Goal: Use online tool/utility: Utilize a website feature to perform a specific function

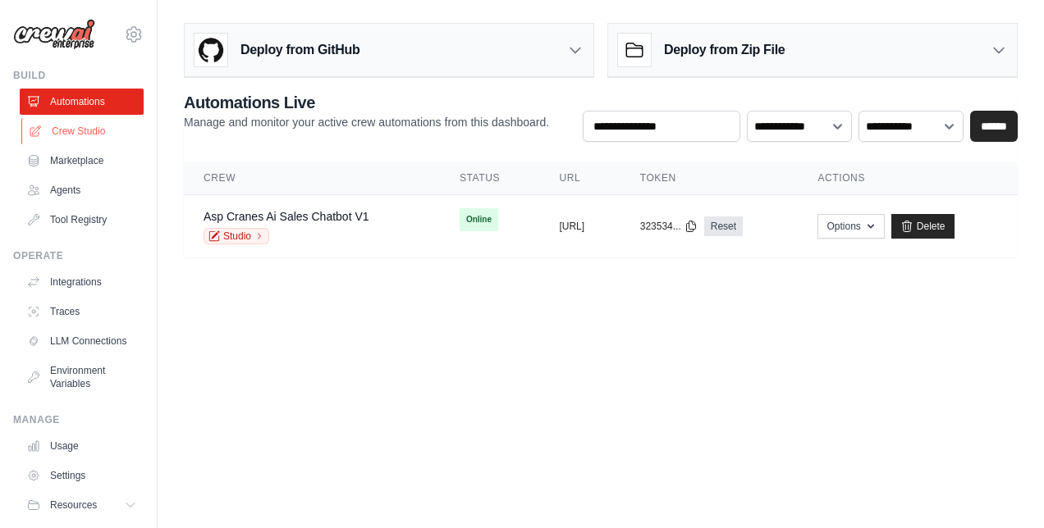
click at [97, 123] on link "Crew Studio" at bounding box center [83, 131] width 124 height 26
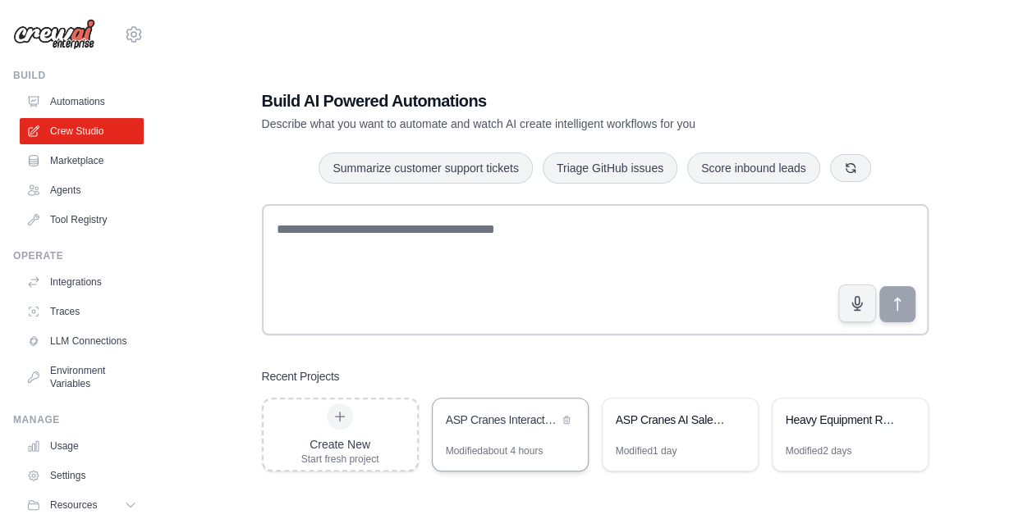
click at [469, 432] on div "ASP Cranes Interactive Sales System - Visual Editor Refresh" at bounding box center [509, 422] width 155 height 46
click at [683, 419] on div "ASP Cranes AI Sales Chatbot" at bounding box center [671, 420] width 112 height 16
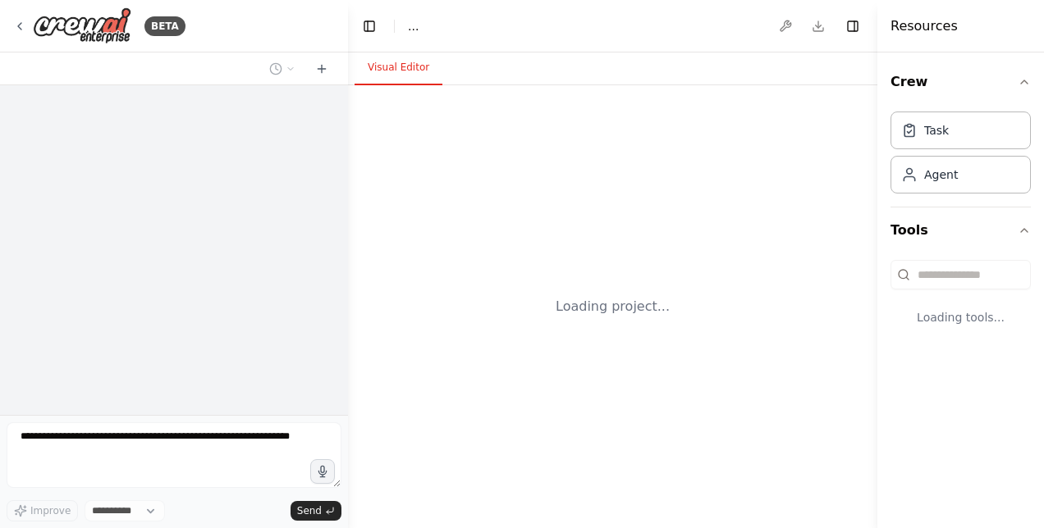
select select "****"
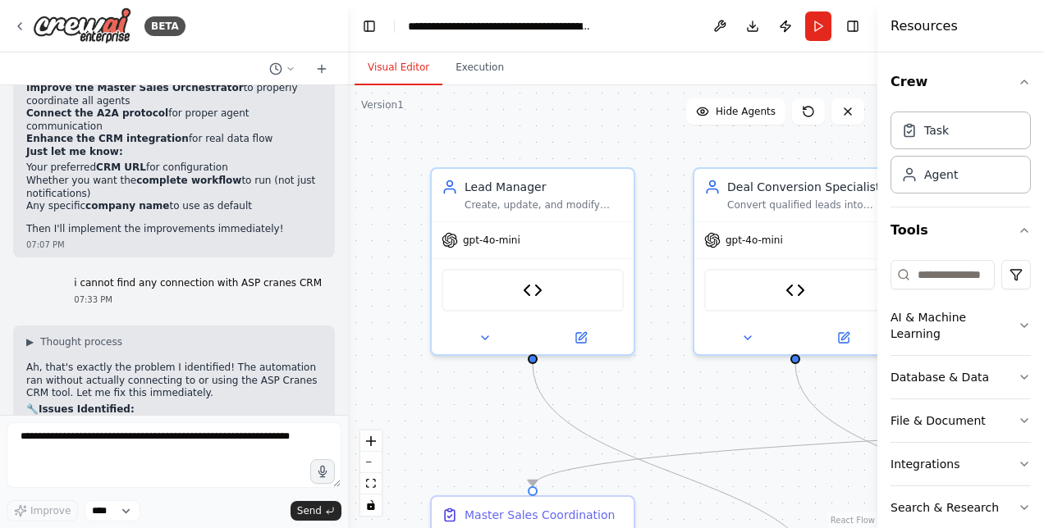
scroll to position [27271, 0]
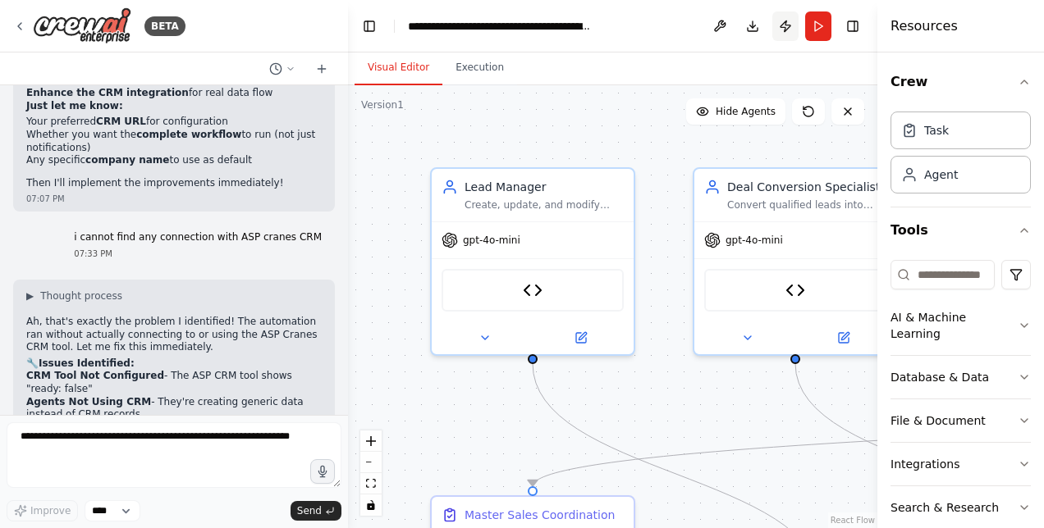
click at [788, 23] on button "Publish" at bounding box center [785, 26] width 26 height 30
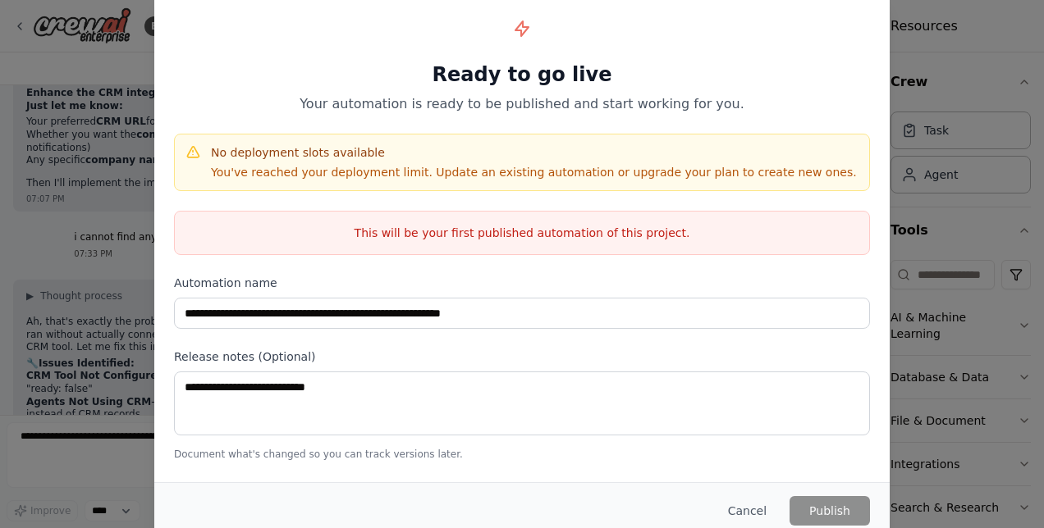
click at [963, 62] on div "**********" at bounding box center [522, 264] width 1044 height 528
click at [739, 510] on button "Cancel" at bounding box center [747, 511] width 65 height 30
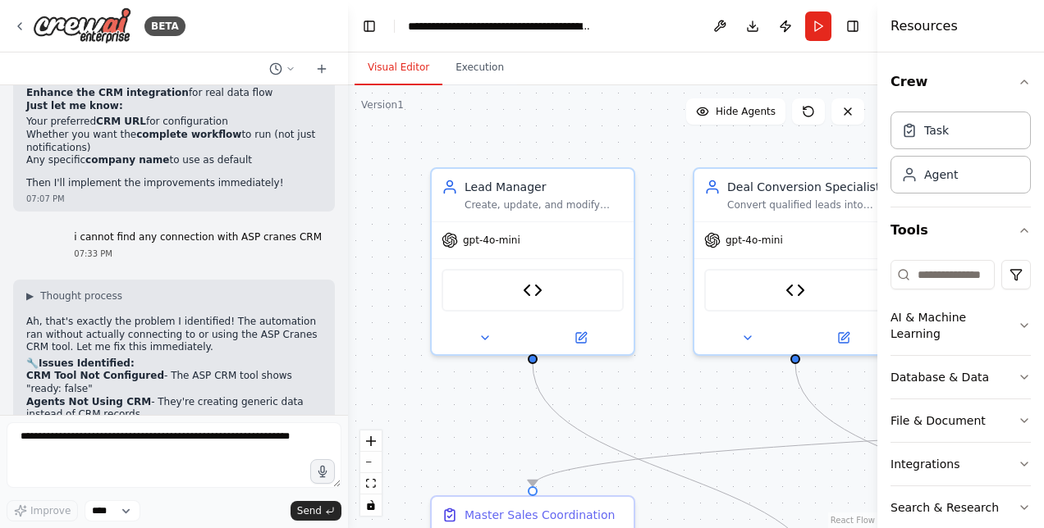
scroll to position [26980, 0]
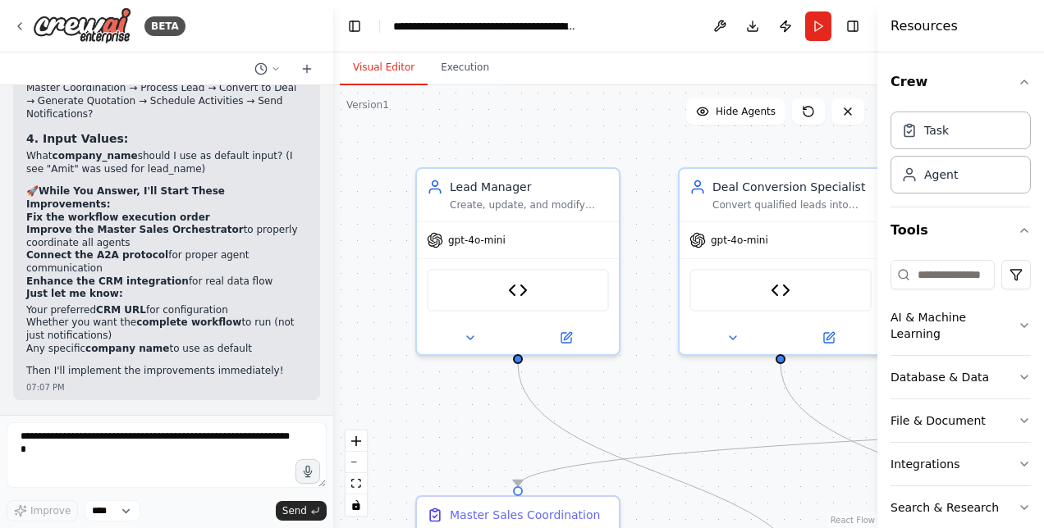
drag, startPoint x: 341, startPoint y: 386, endPoint x: 330, endPoint y: 174, distance: 212.0
click at [331, 140] on div at bounding box center [330, 264] width 7 height 528
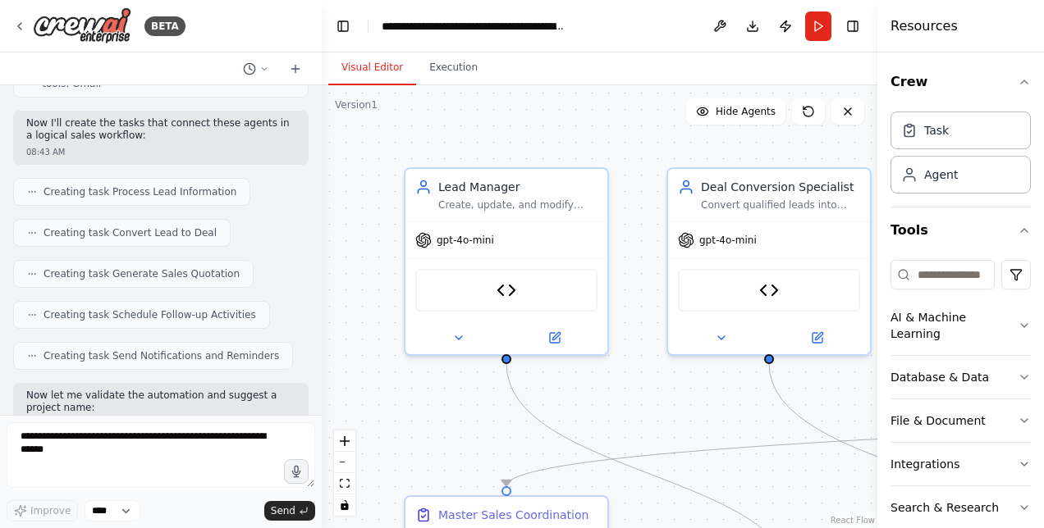
scroll to position [1009, 0]
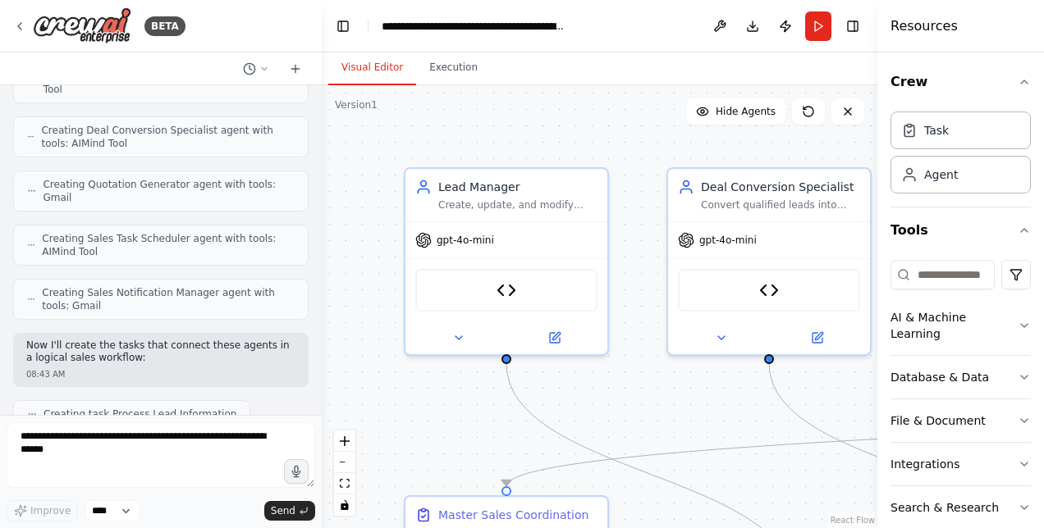
drag, startPoint x: 323, startPoint y: 387, endPoint x: 322, endPoint y: 69, distance: 318.4
click at [322, 69] on div "BETA Hello! I'm the CrewAI assistant. What kind of automation do you want to bu…" at bounding box center [522, 264] width 1044 height 528
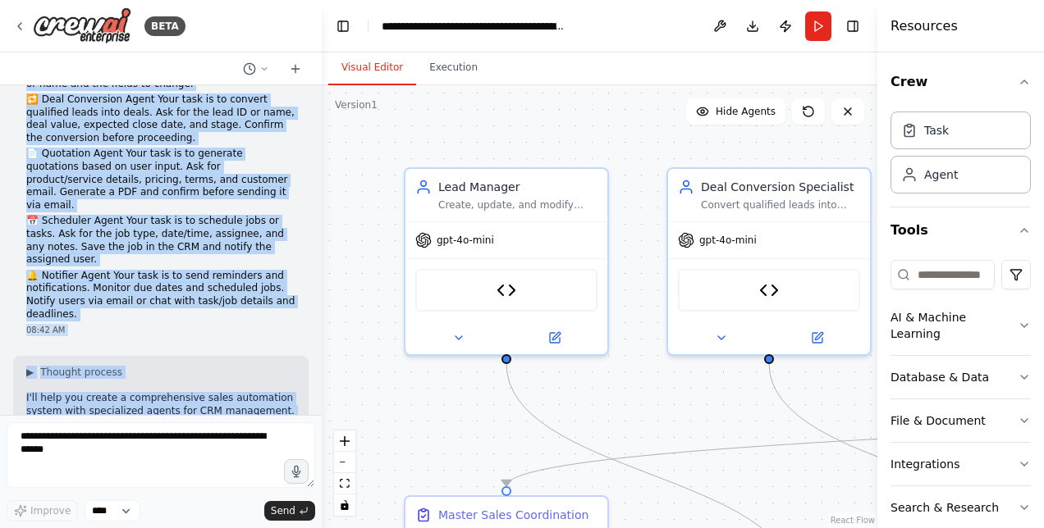
scroll to position [302, 0]
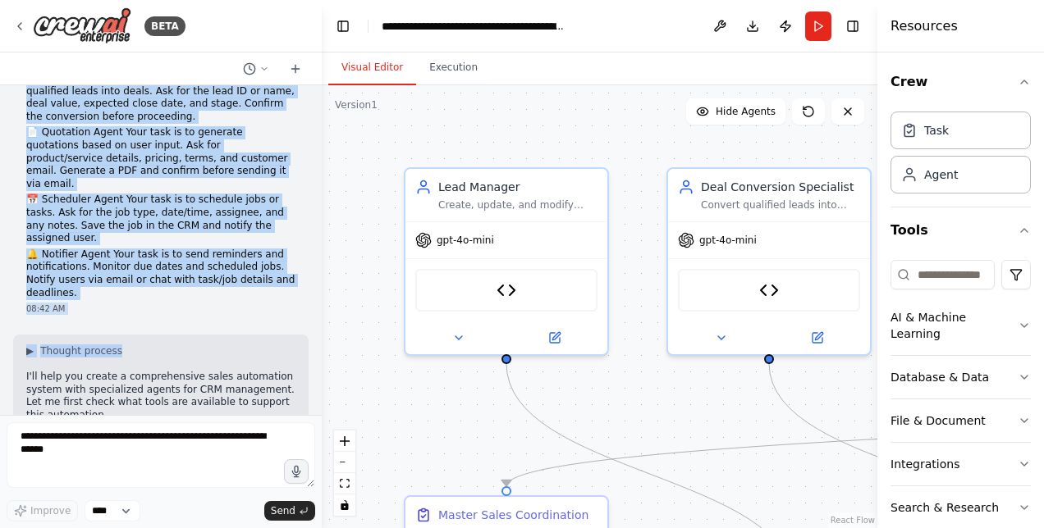
drag, startPoint x: 28, startPoint y: 197, endPoint x: 128, endPoint y: 311, distance: 151.8
click at [128, 311] on div "Hello! I'm the CrewAI assistant. What kind of automation do you want to build? …" at bounding box center [161, 250] width 322 height 330
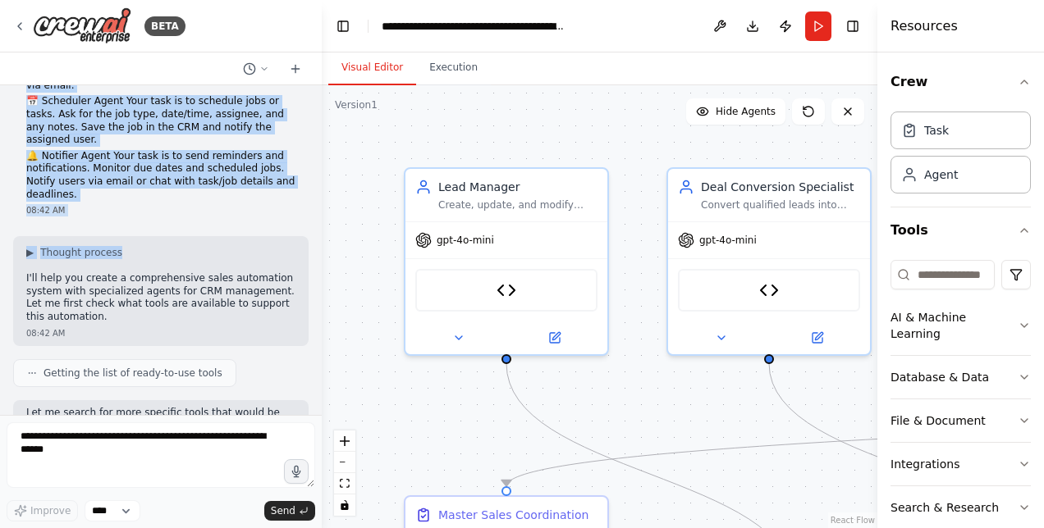
scroll to position [433, 0]
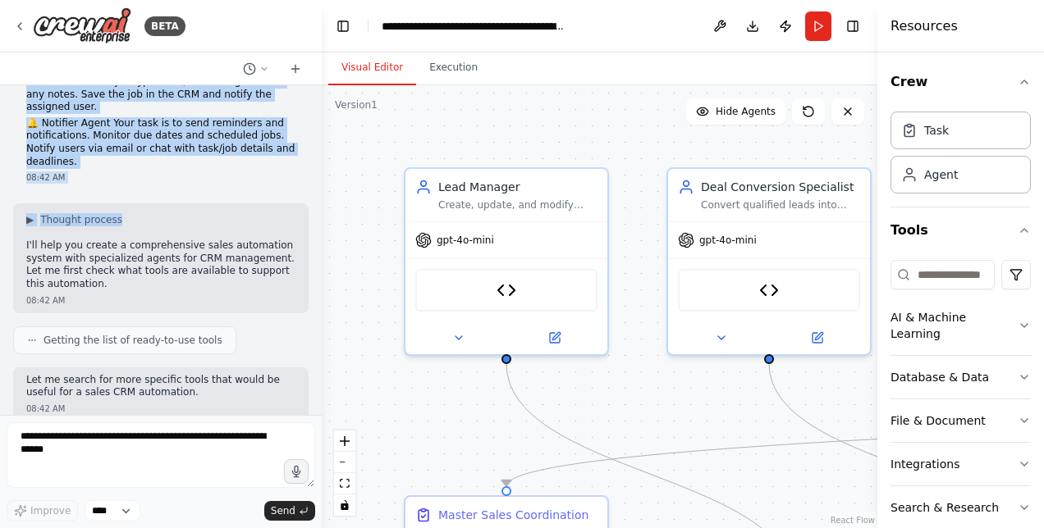
copy div "You are a specialized AI agent working within a sales automation system integra…"
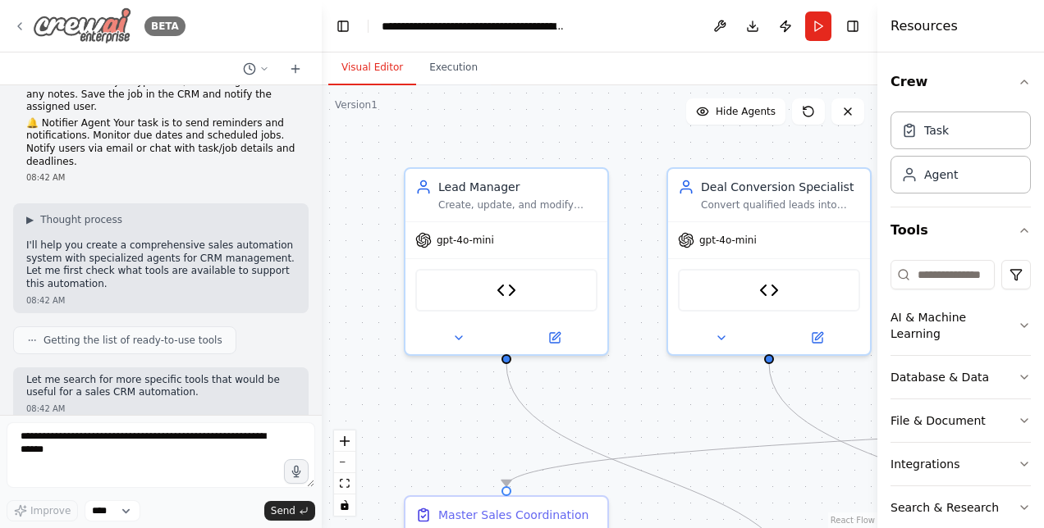
click at [20, 25] on icon at bounding box center [19, 26] width 13 height 13
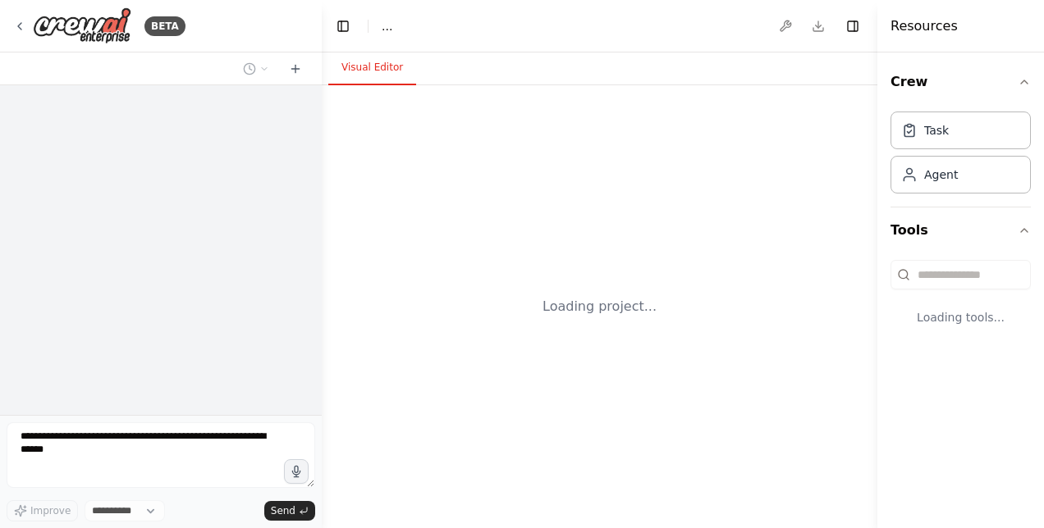
select select "****"
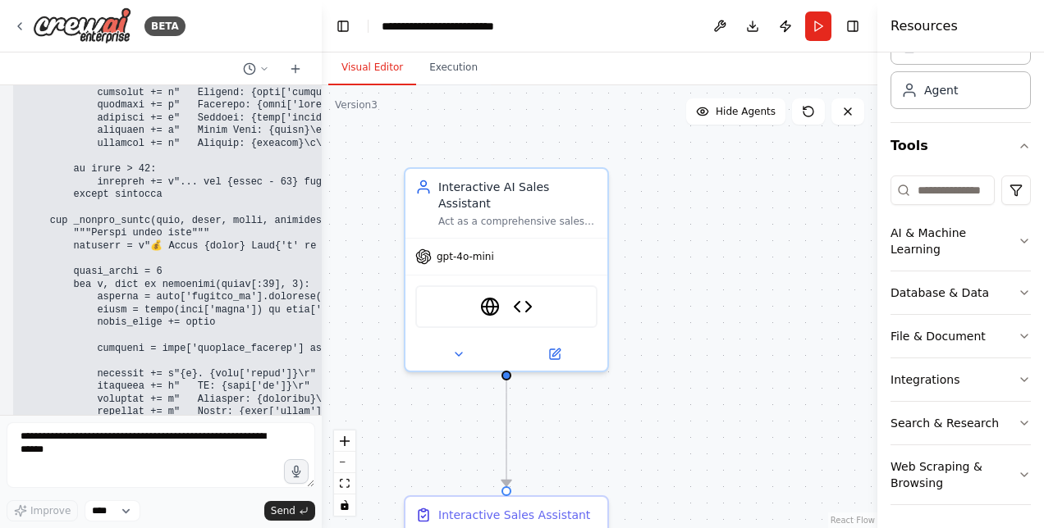
scroll to position [135912, 0]
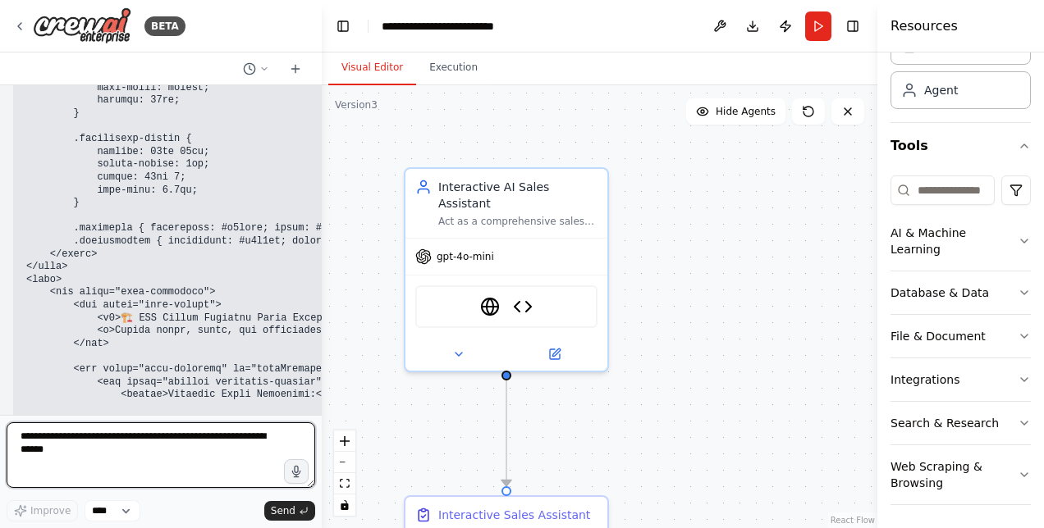
click at [172, 437] on textarea at bounding box center [161, 456] width 309 height 66
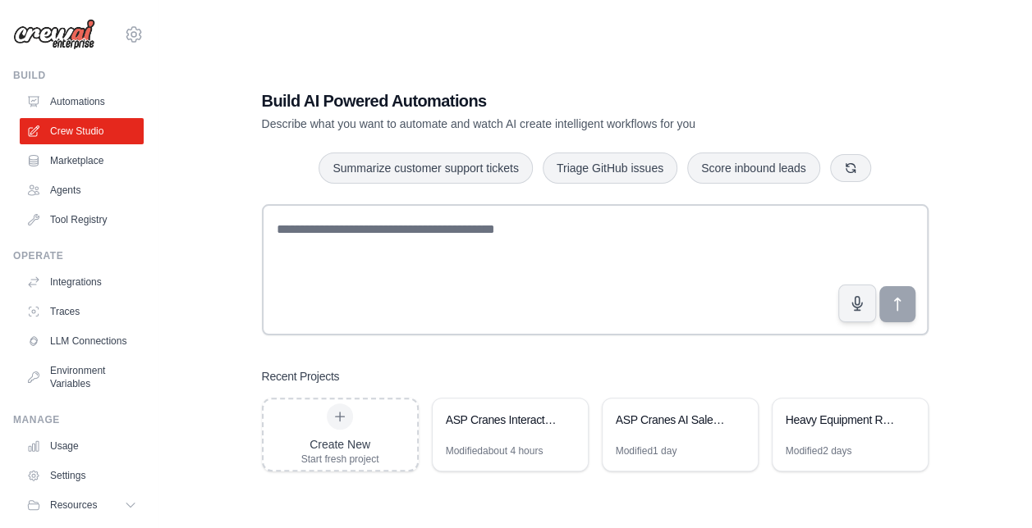
scroll to position [60, 0]
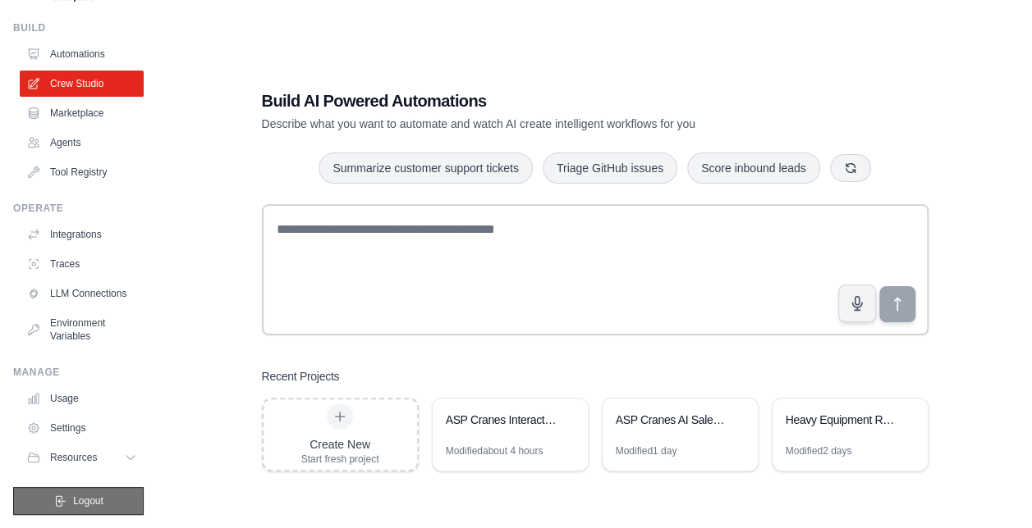
click at [74, 503] on span "Logout" at bounding box center [88, 501] width 30 height 13
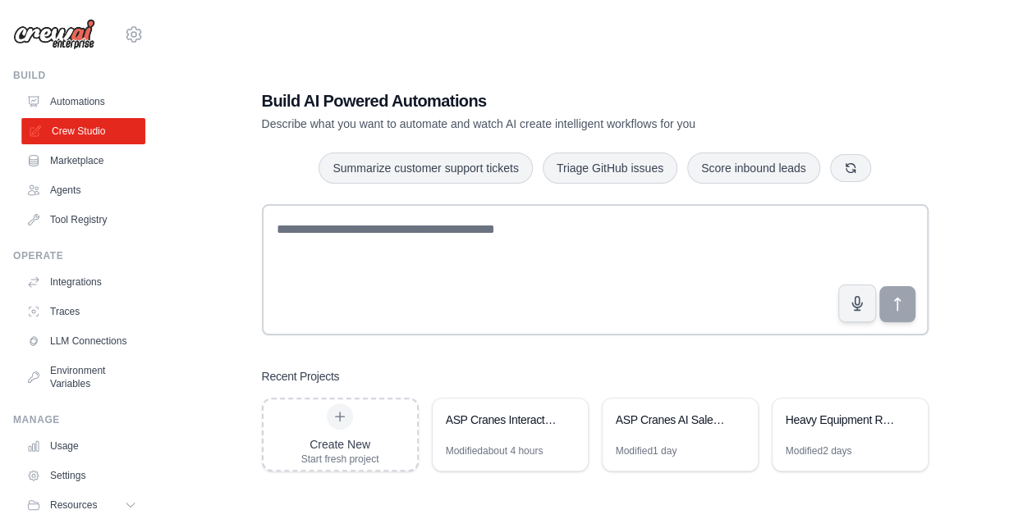
click at [56, 135] on link "Crew Studio" at bounding box center [83, 131] width 124 height 26
